Goal: Information Seeking & Learning: Understand process/instructions

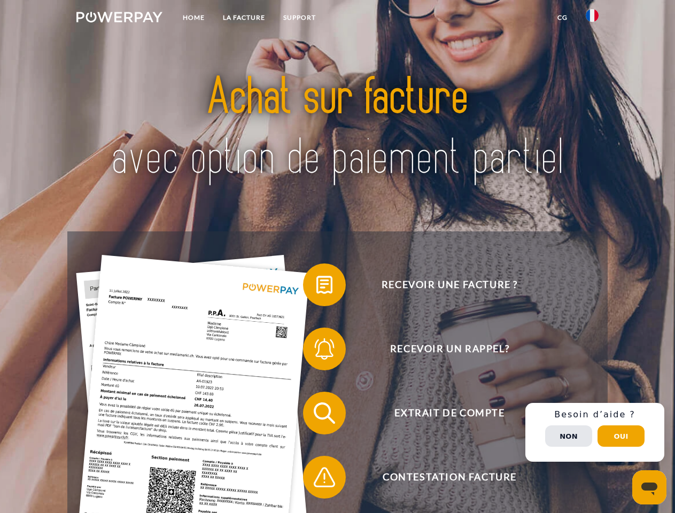
click at [119, 19] on img at bounding box center [119, 17] width 86 height 11
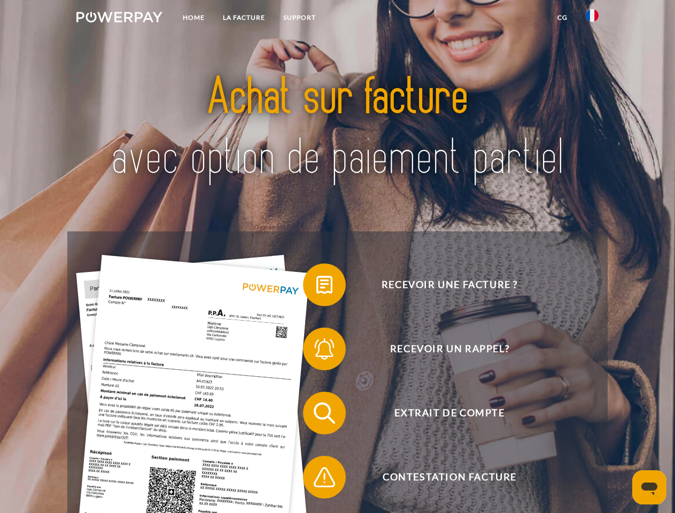
click at [592, 19] on img at bounding box center [591, 15] width 13 height 13
click at [562, 18] on link "CG" at bounding box center [562, 17] width 28 height 19
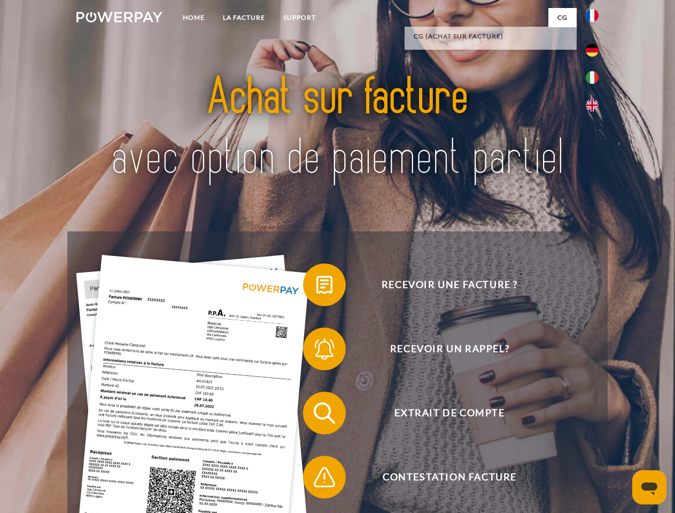
click at [316, 287] on span at bounding box center [307, 284] width 53 height 53
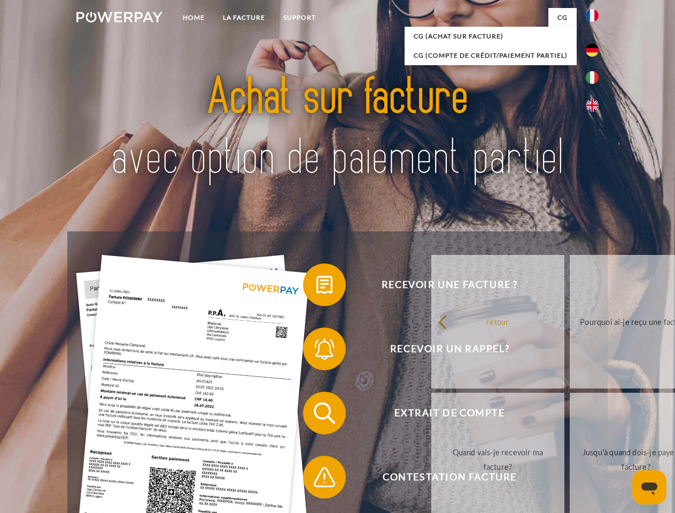
click at [316, 351] on div "Recevoir une facture ? Recevoir un rappel? Extrait de compte retour" at bounding box center [336, 444] width 539 height 427
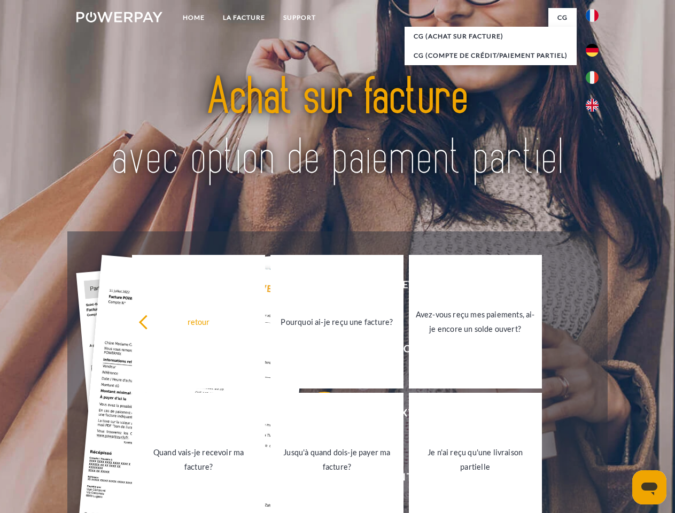
click at [316, 415] on link "Jusqu'à quand dois-je payer ma facture?" at bounding box center [336, 460] width 133 height 134
click at [316, 479] on link "Jusqu'à quand dois-je payer ma facture?" at bounding box center [336, 460] width 133 height 134
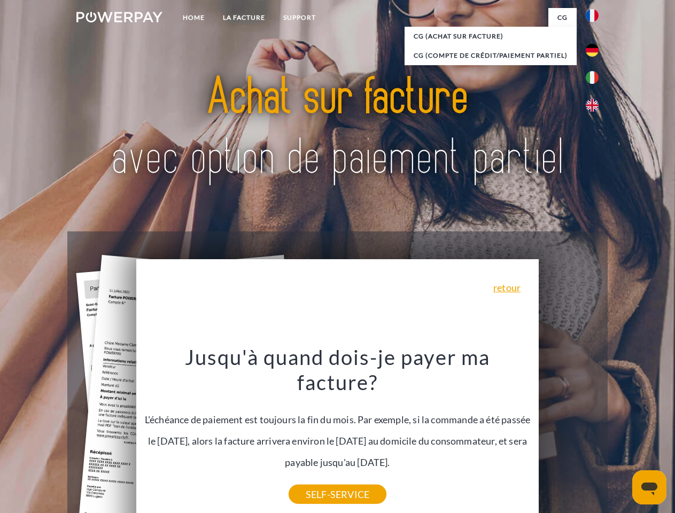
click at [568, 434] on span "Extrait de compte" at bounding box center [449, 412] width 262 height 43
click at [621, 436] on header "Home LA FACTURE Support" at bounding box center [337, 369] width 675 height 738
